Goal: Find specific page/section: Find specific page/section

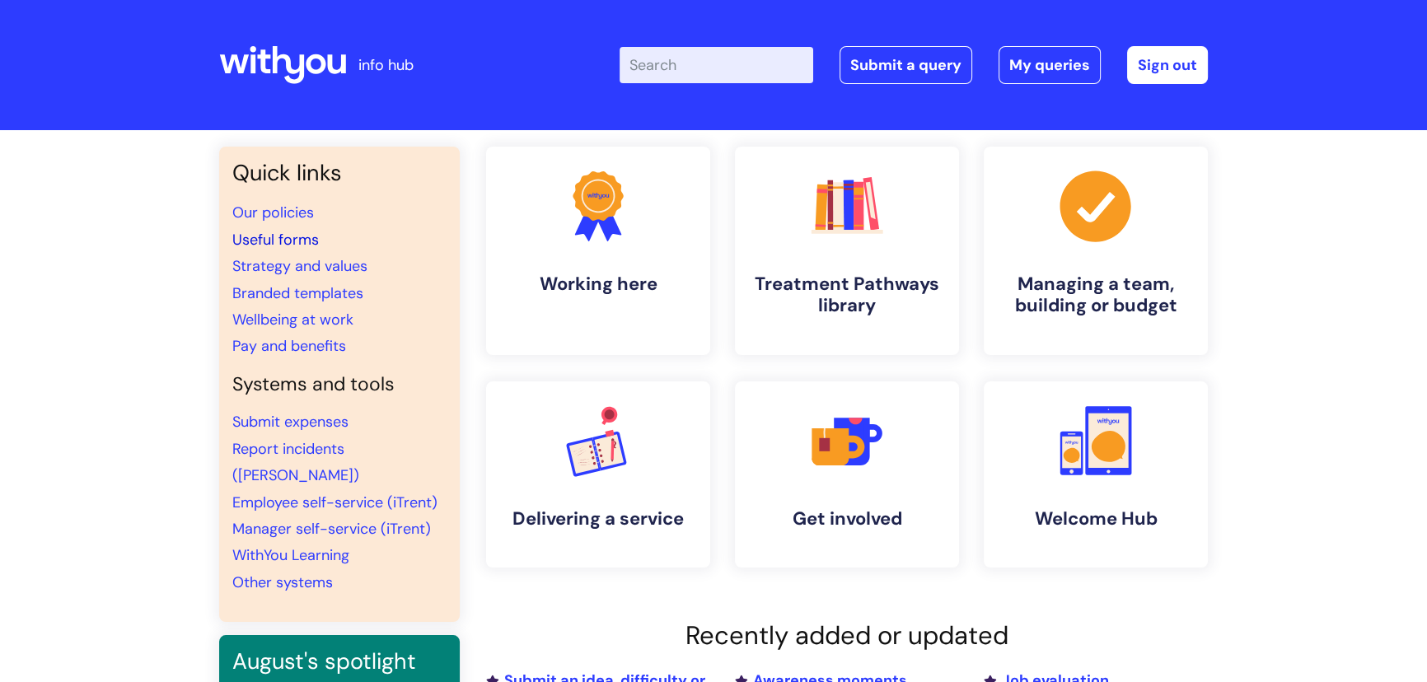
click at [297, 234] on link "Useful forms" at bounding box center [275, 240] width 86 height 20
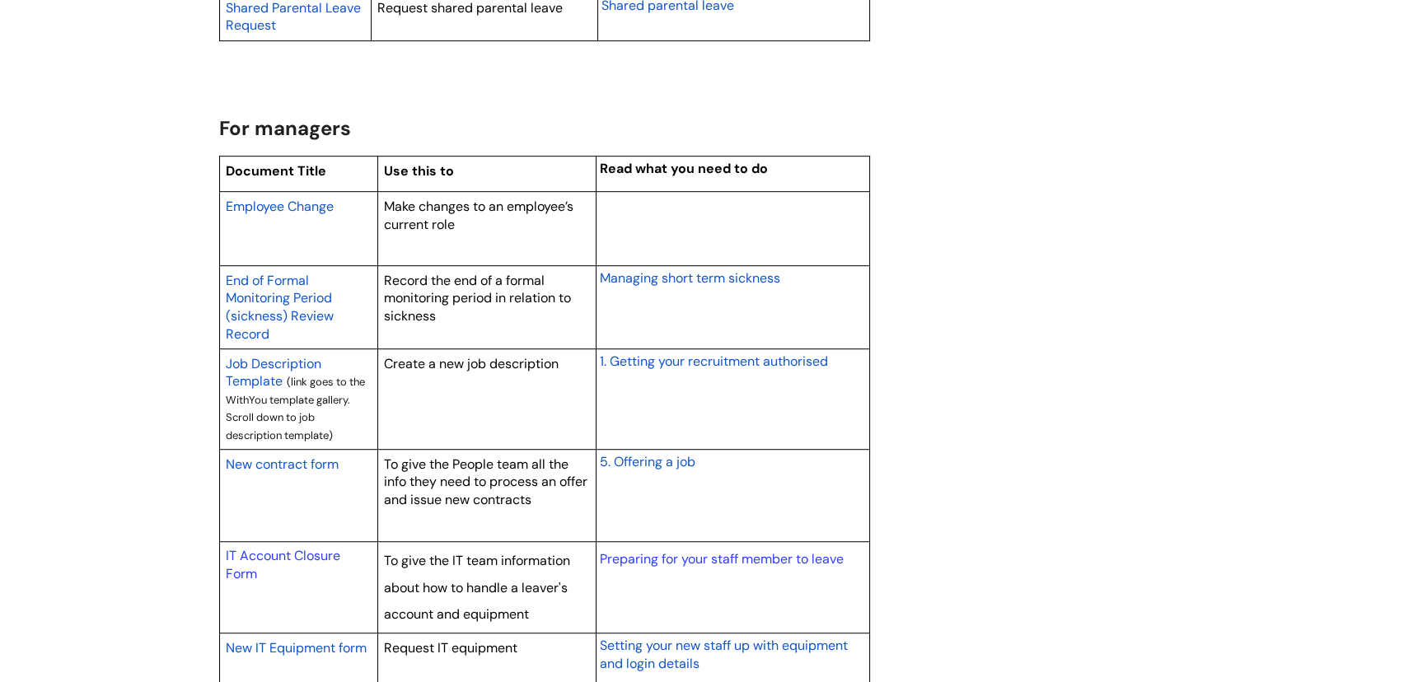
scroll to position [1273, 0]
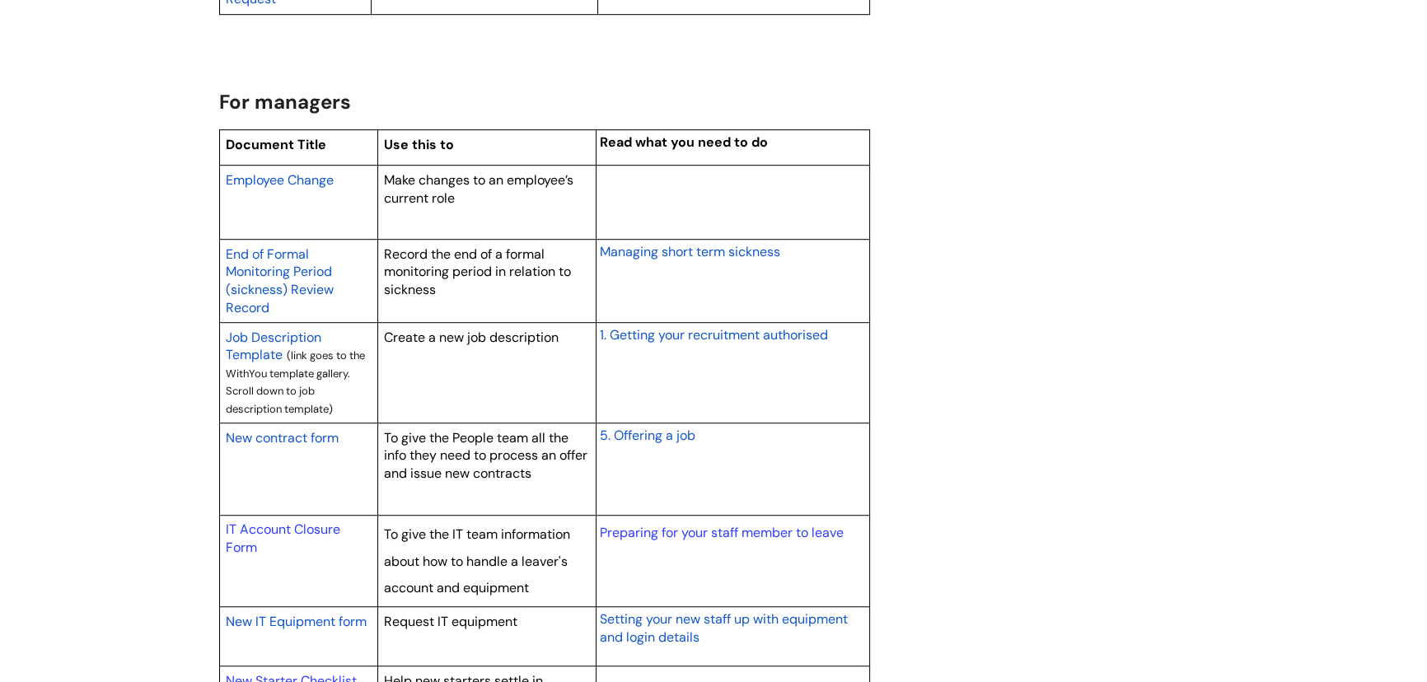
click at [286, 438] on span "New contract form" at bounding box center [282, 437] width 113 height 17
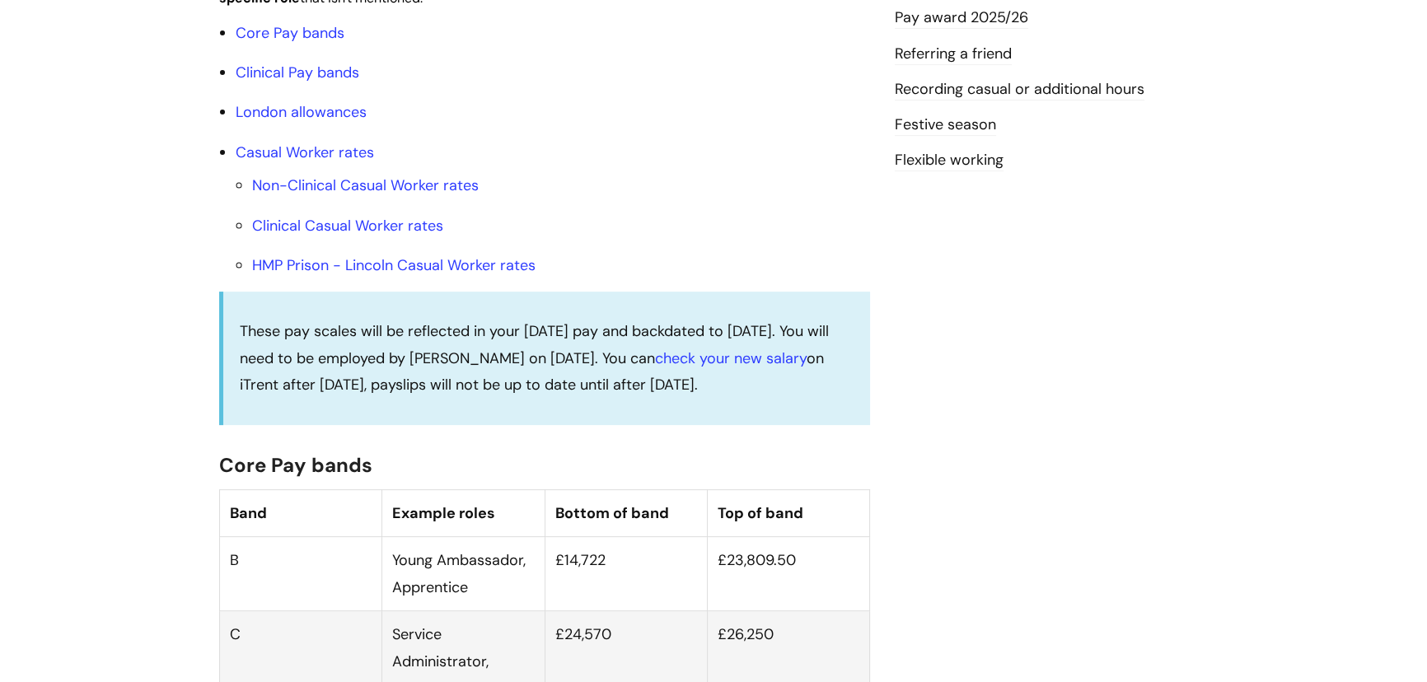
scroll to position [599, 0]
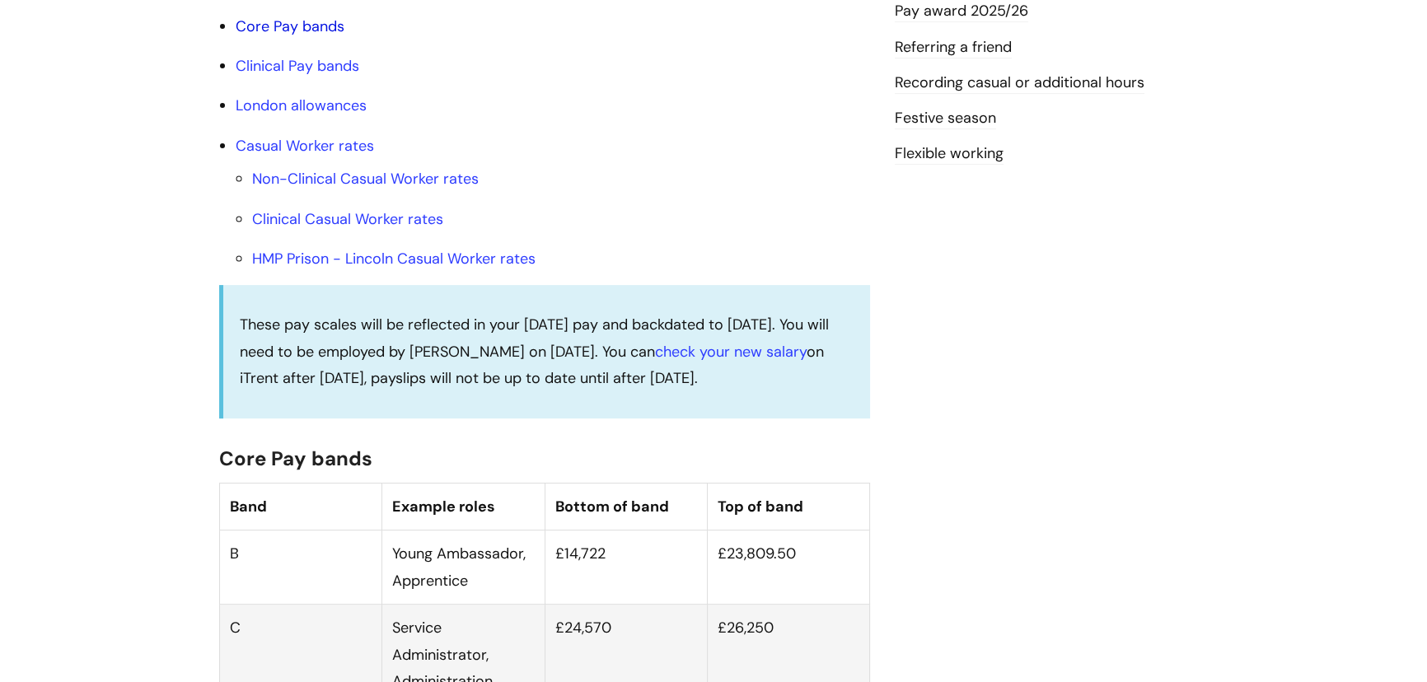
click at [338, 36] on link "Core Pay bands" at bounding box center [290, 26] width 109 height 20
